Goal: Transaction & Acquisition: Purchase product/service

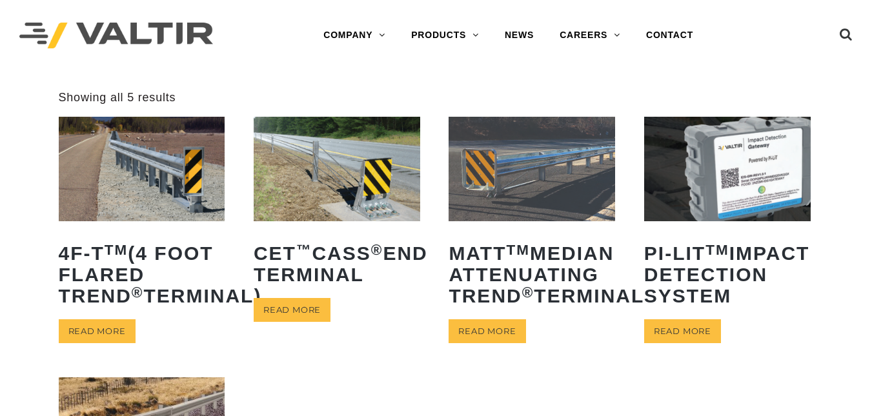
scroll to position [364, 0]
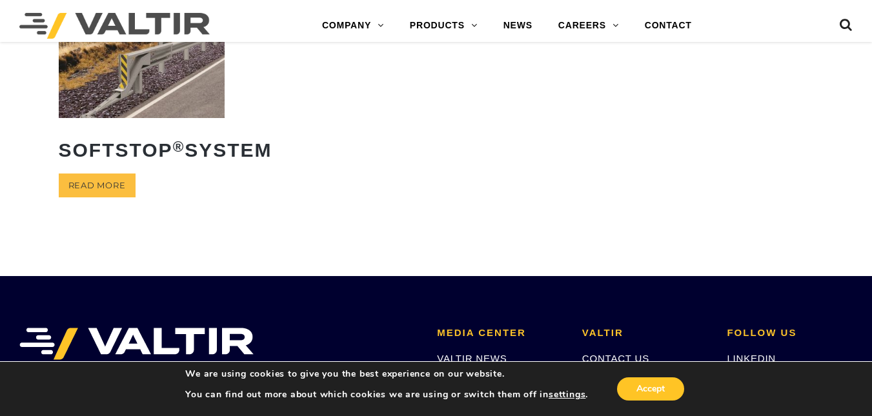
click at [623, 377] on div "Accept" at bounding box center [637, 388] width 99 height 27
click at [637, 393] on button "Accept" at bounding box center [650, 388] width 67 height 23
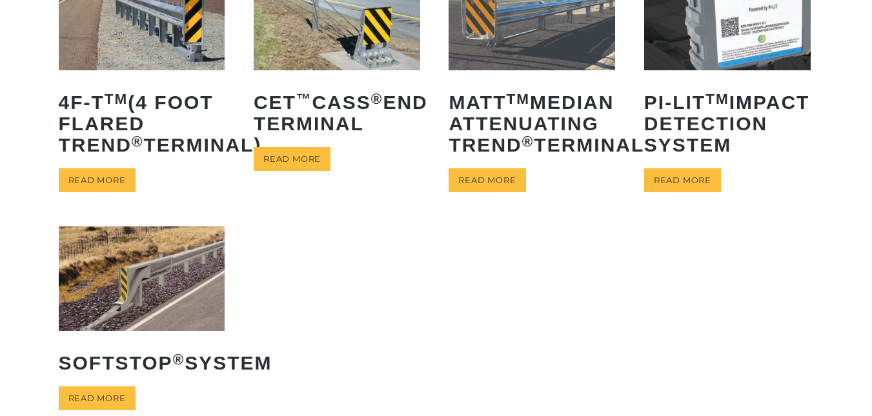
scroll to position [74, 0]
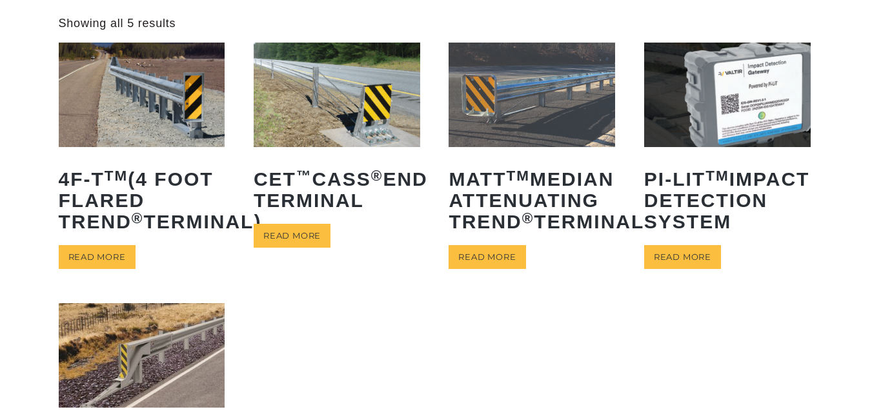
click at [139, 106] on img at bounding box center [142, 95] width 166 height 104
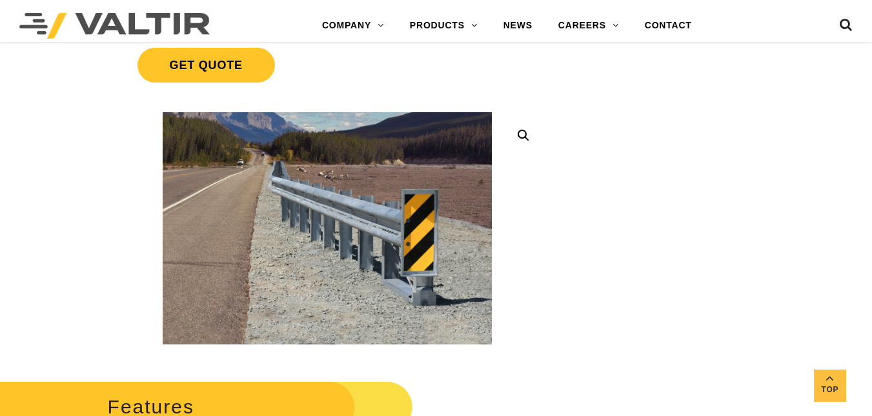
scroll to position [350, 0]
